Goal: Find contact information: Find contact information

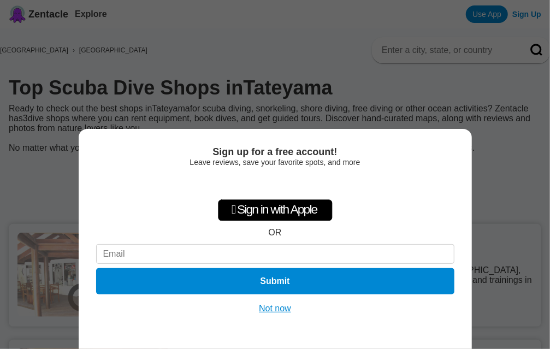
click at [281, 309] on button "Not now" at bounding box center [275, 308] width 39 height 11
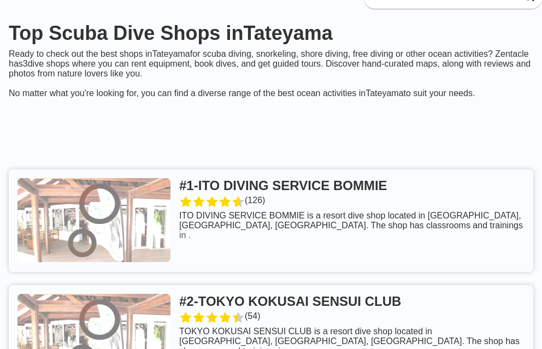
scroll to position [109, 0]
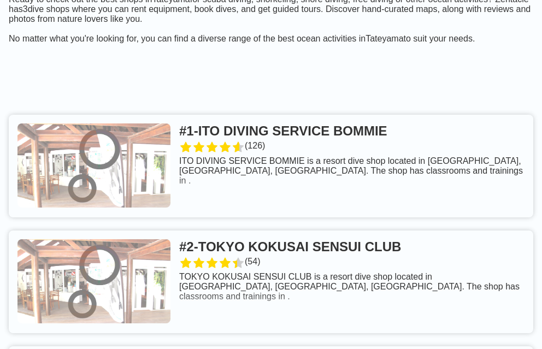
click at [284, 268] on link at bounding box center [271, 281] width 524 height 103
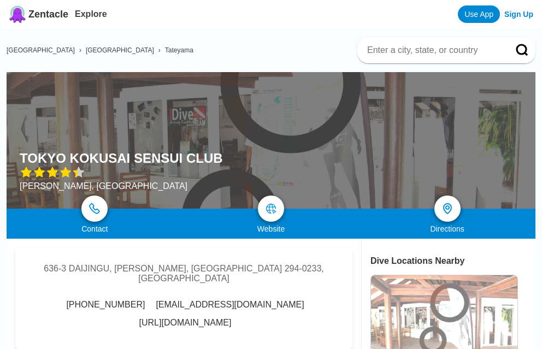
scroll to position [55, 0]
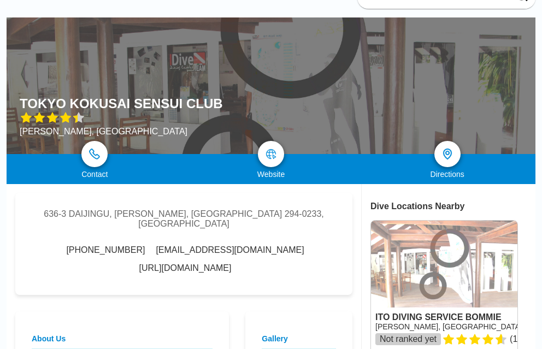
drag, startPoint x: 329, startPoint y: 246, endPoint x: 256, endPoint y: 251, distance: 73.4
click at [256, 251] on div "636-3 DAIJINGU, TATEYAMASHI, [GEOGRAPHIC_DATA] 294-0233, [GEOGRAPHIC_DATA] [PHO…" at bounding box center [183, 244] width 337 height 102
click at [156, 246] on span "[EMAIL_ADDRESS][DOMAIN_NAME]" at bounding box center [230, 250] width 148 height 10
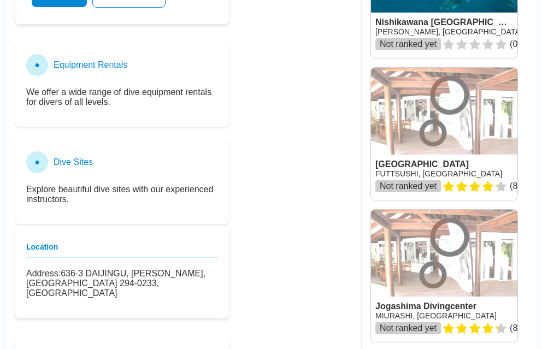
scroll to position [546, 0]
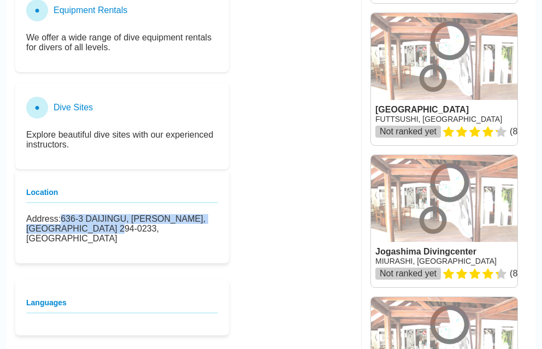
drag, startPoint x: 92, startPoint y: 210, endPoint x: 59, endPoint y: 192, distance: 37.7
click at [59, 214] on p "Address: [STREET_ADDRESS]" at bounding box center [122, 228] width 192 height 29
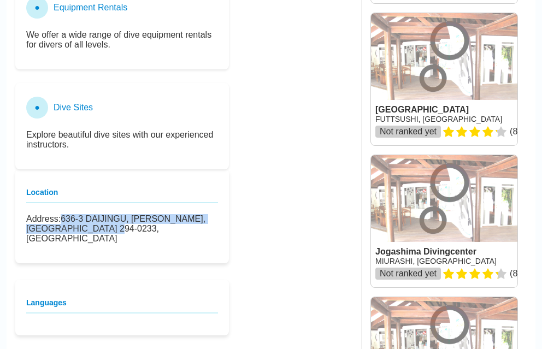
copy p "636-3 DAIJINGU, [PERSON_NAME], [GEOGRAPHIC_DATA] 294-0233, [GEOGRAPHIC_DATA]"
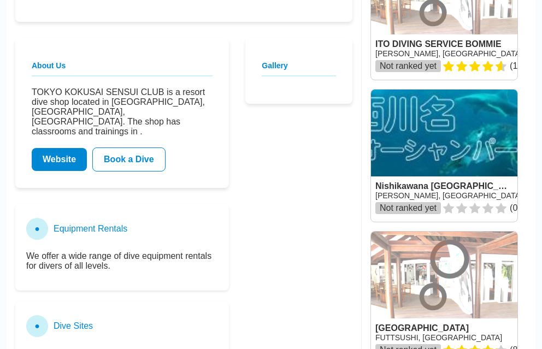
scroll to position [164, 0]
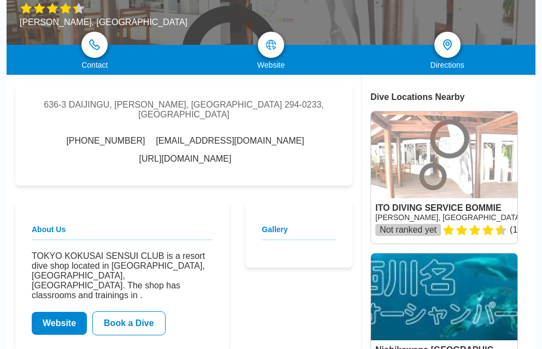
drag, startPoint x: 327, startPoint y: 136, endPoint x: 236, endPoint y: 141, distance: 90.8
click at [236, 141] on div "636-3 DAIJINGU, TATEYAMASHI, [GEOGRAPHIC_DATA] 294-0233, [GEOGRAPHIC_DATA] [PHO…" at bounding box center [183, 135] width 337 height 102
copy link "[URL][DOMAIN_NAME]"
